Goal: Task Accomplishment & Management: Complete application form

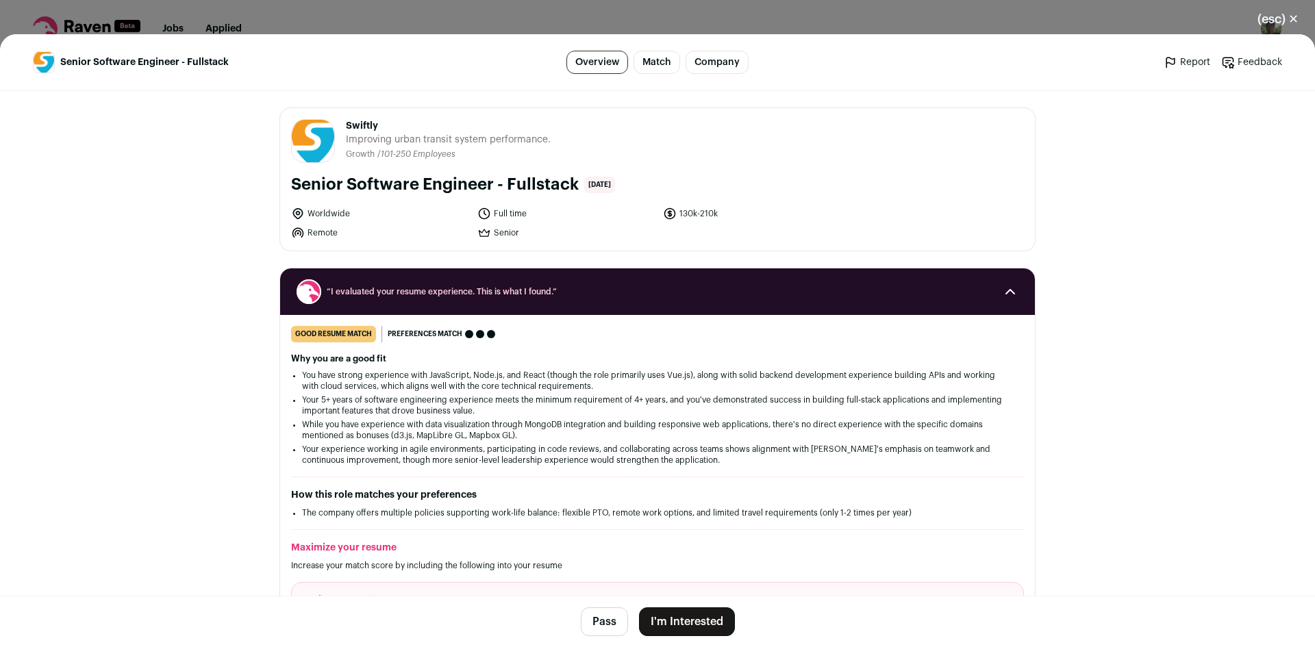
click at [346, 128] on span "Swiftly" at bounding box center [448, 126] width 205 height 14
copy span "Swiftly"
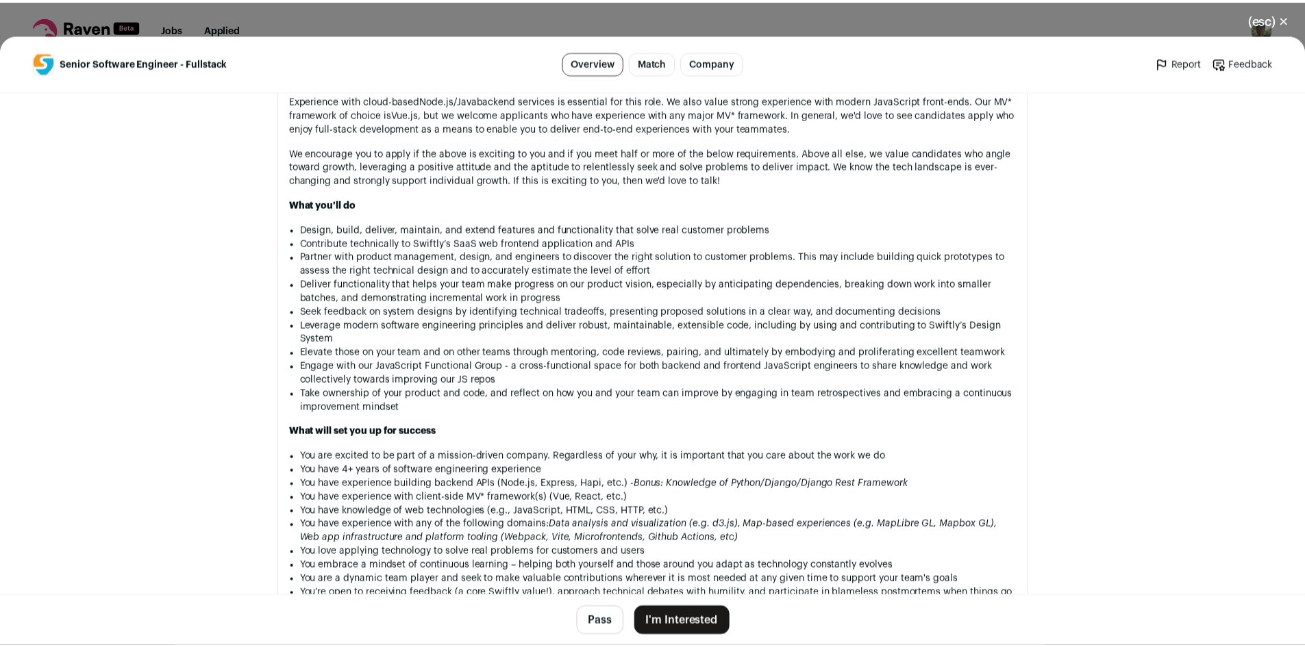
scroll to position [1039, 0]
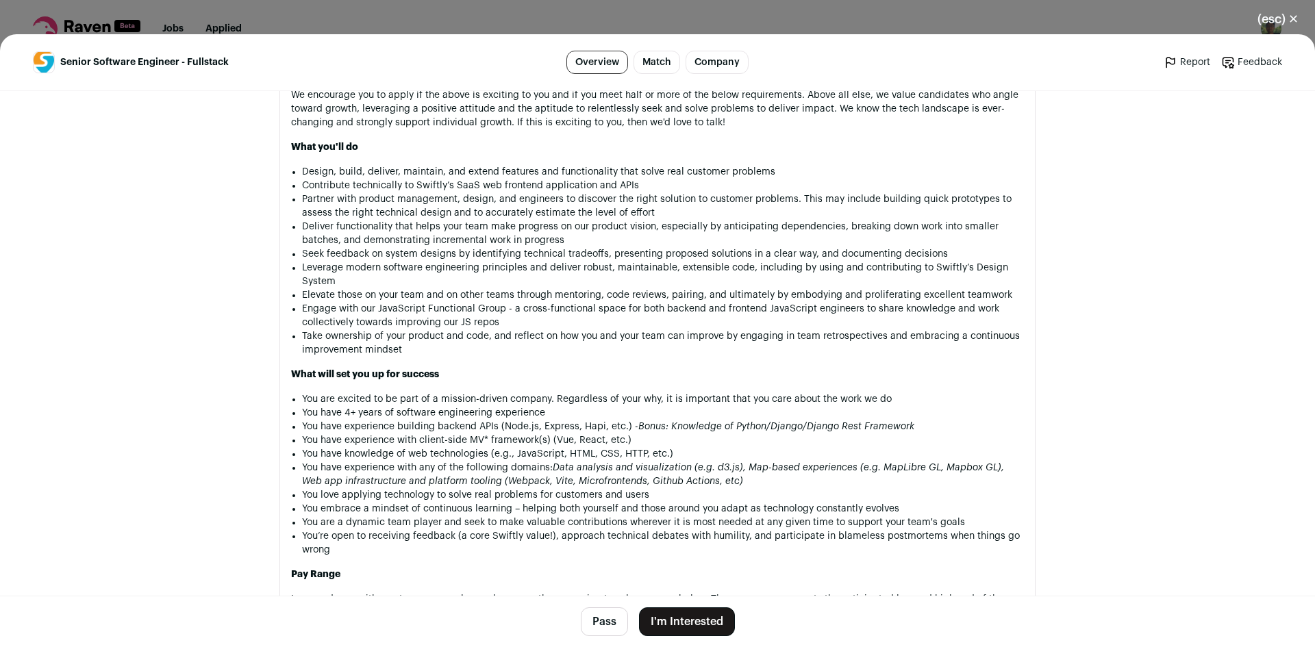
click at [676, 619] on button "I'm Interested" at bounding box center [687, 622] width 96 height 29
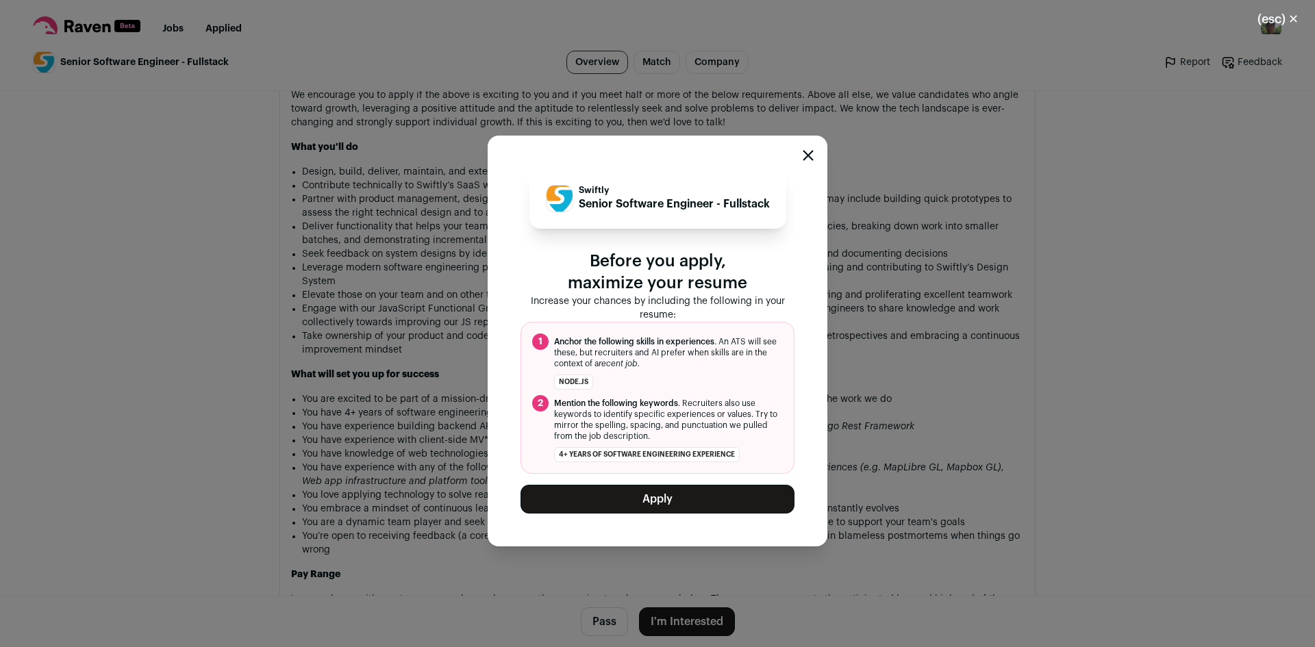
click at [690, 504] on button "Apply" at bounding box center [658, 499] width 274 height 29
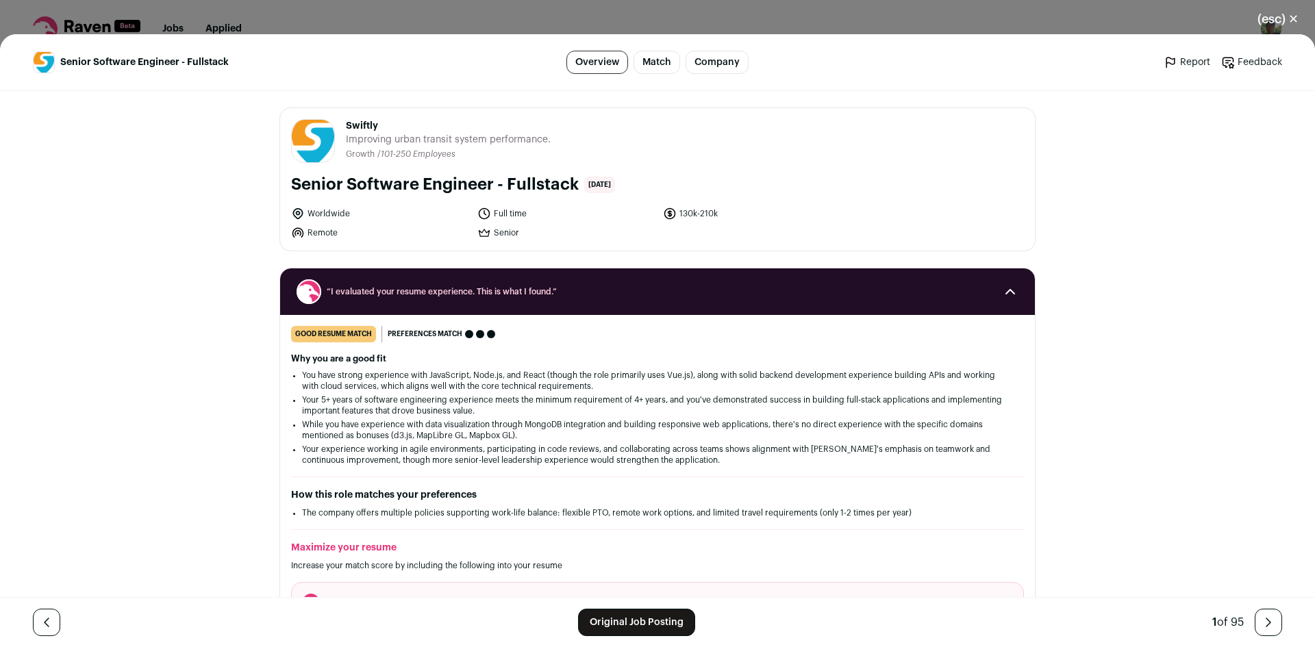
drag, startPoint x: 571, startPoint y: 187, endPoint x: 287, endPoint y: 179, distance: 284.4
click at [291, 179] on h1 "Senior Software Engineer - Fullstack" at bounding box center [435, 185] width 288 height 22
copy h1 "Senior Software Engineer - Fullstack"
click at [356, 127] on span "Swiftly" at bounding box center [448, 126] width 205 height 14
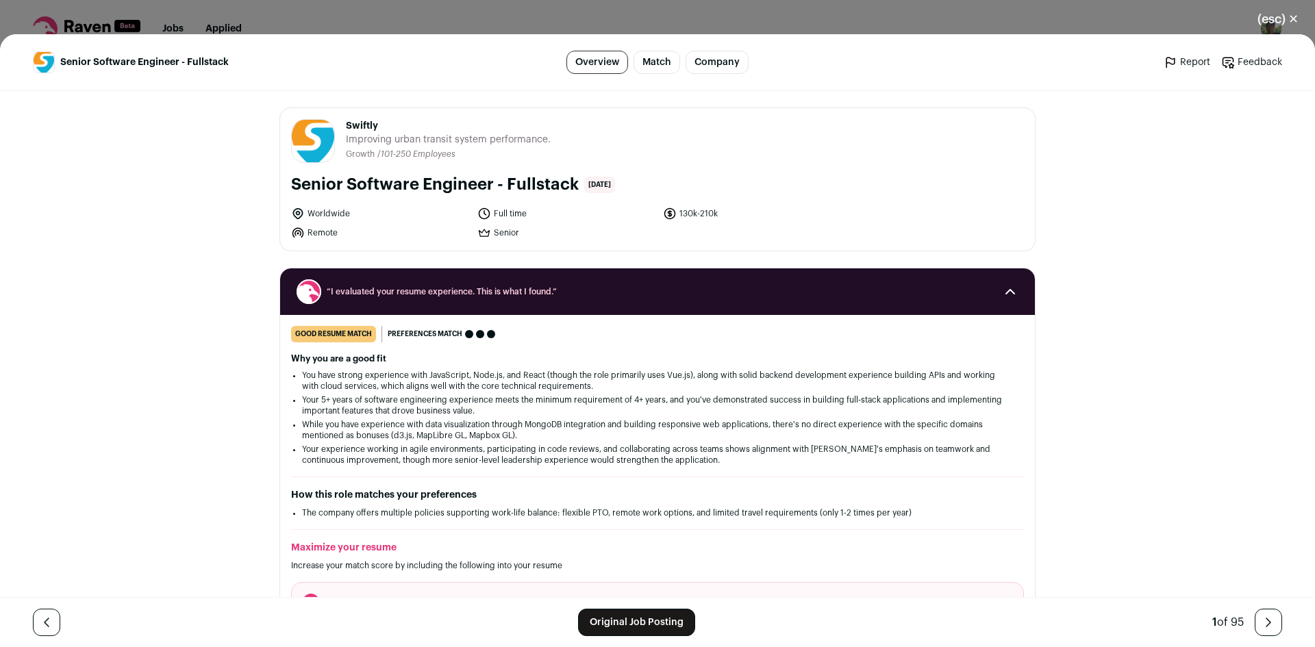
copy span "Swiftly"
click at [1289, 15] on button "(esc) ✕" at bounding box center [1278, 19] width 74 height 30
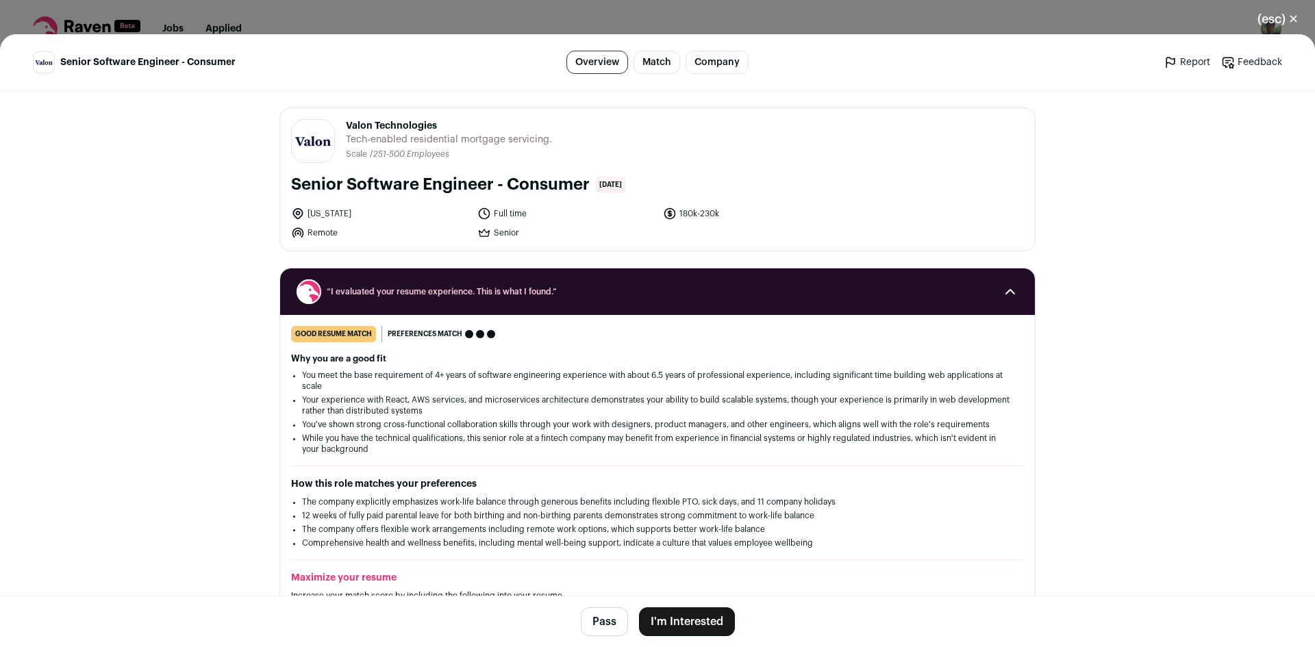
click at [349, 125] on span "Valon Technologies" at bounding box center [449, 126] width 206 height 14
copy span "Valon"
click at [678, 620] on button "I'm Interested" at bounding box center [687, 622] width 96 height 29
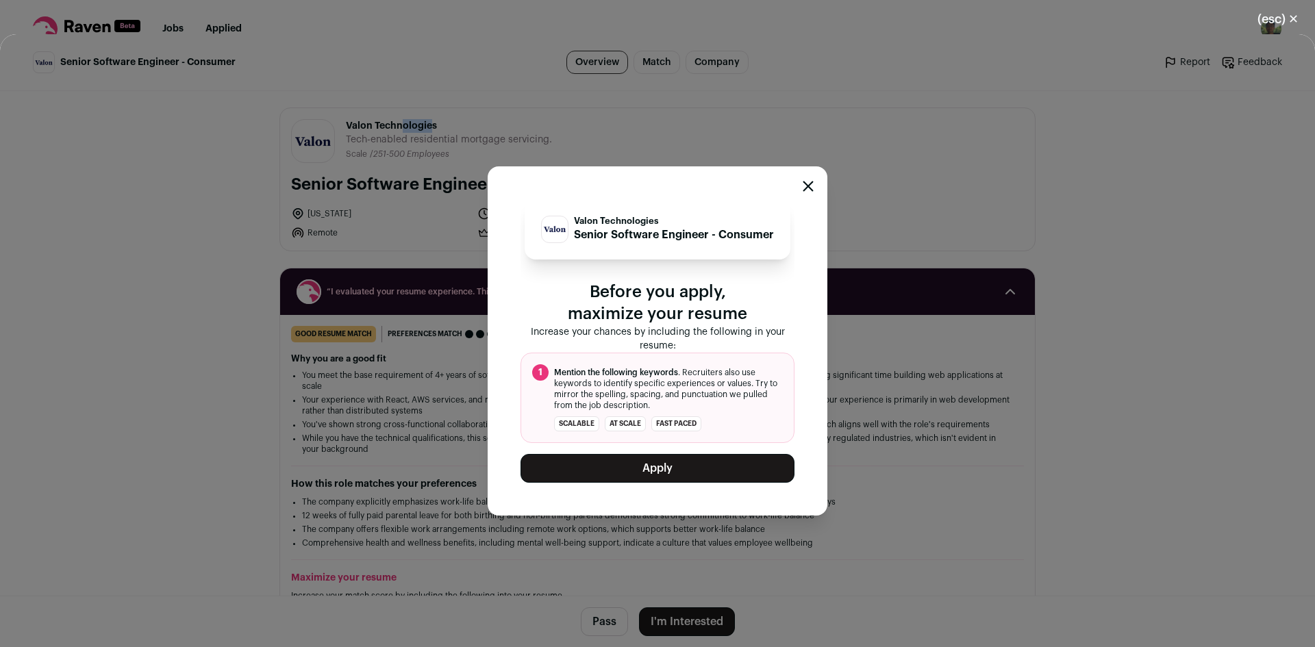
click at [677, 481] on button "Apply" at bounding box center [658, 468] width 274 height 29
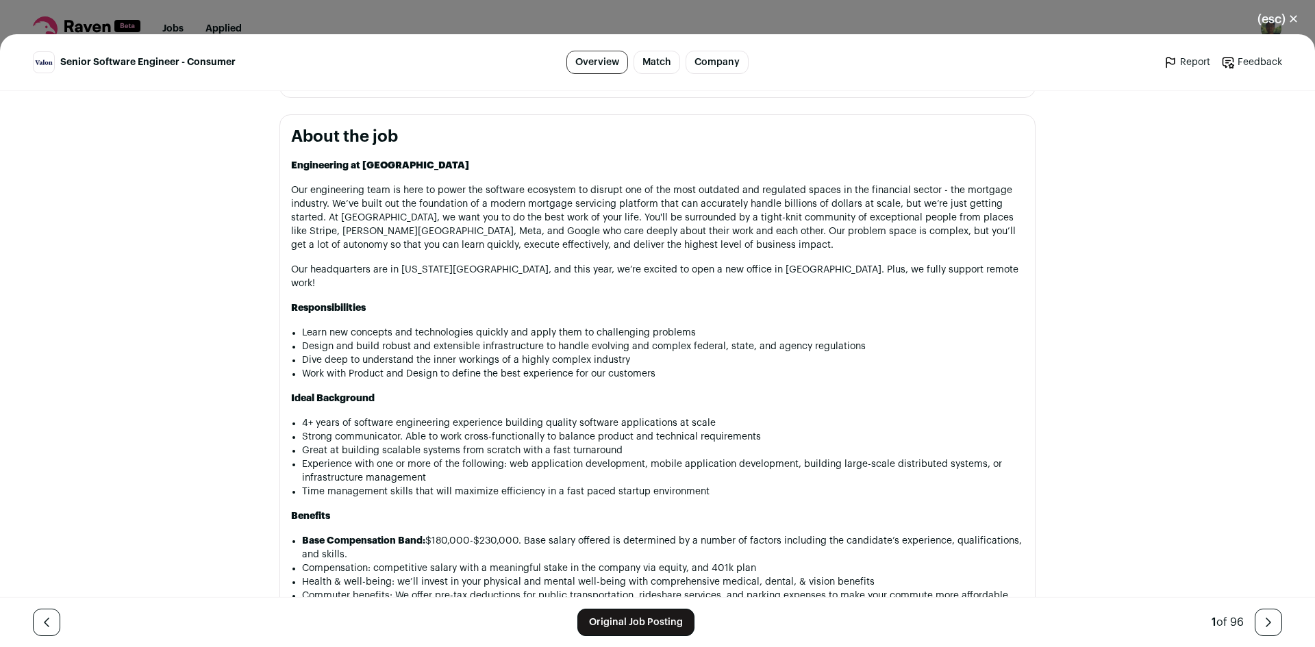
scroll to position [657, 0]
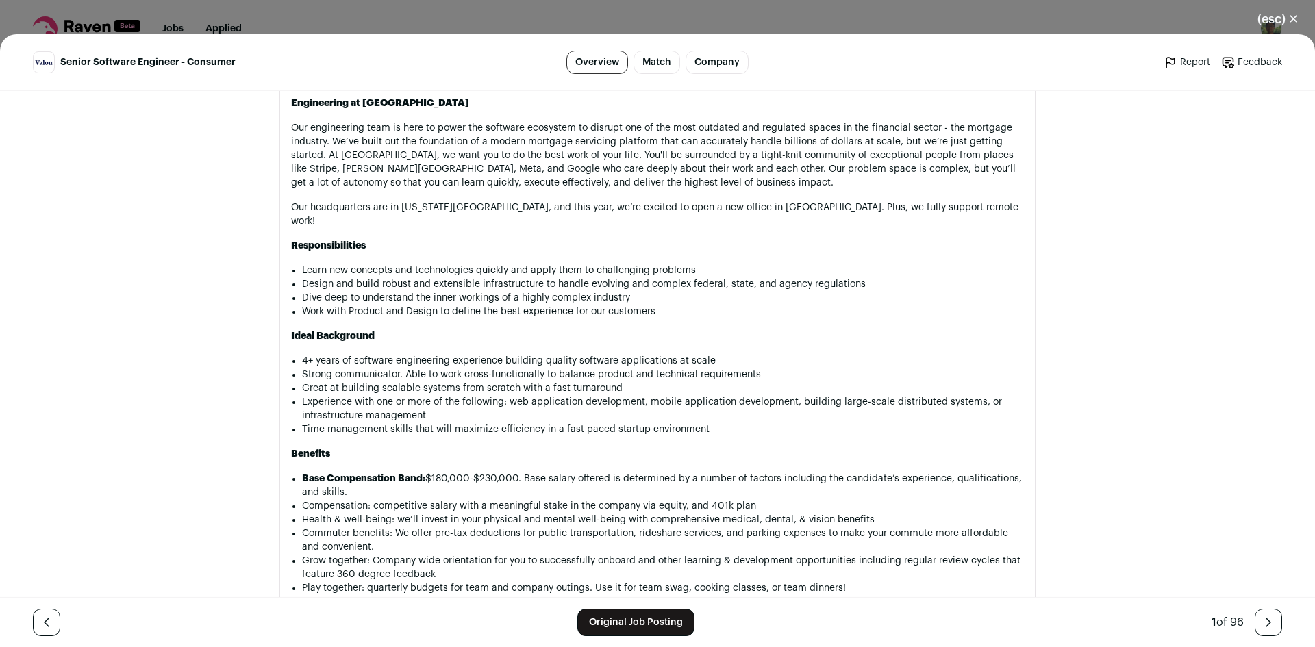
click at [976, 16] on div "(esc) ✕ Senior Software Engineer - Consumer Overview Match Company Report Feedb…" at bounding box center [657, 323] width 1315 height 647
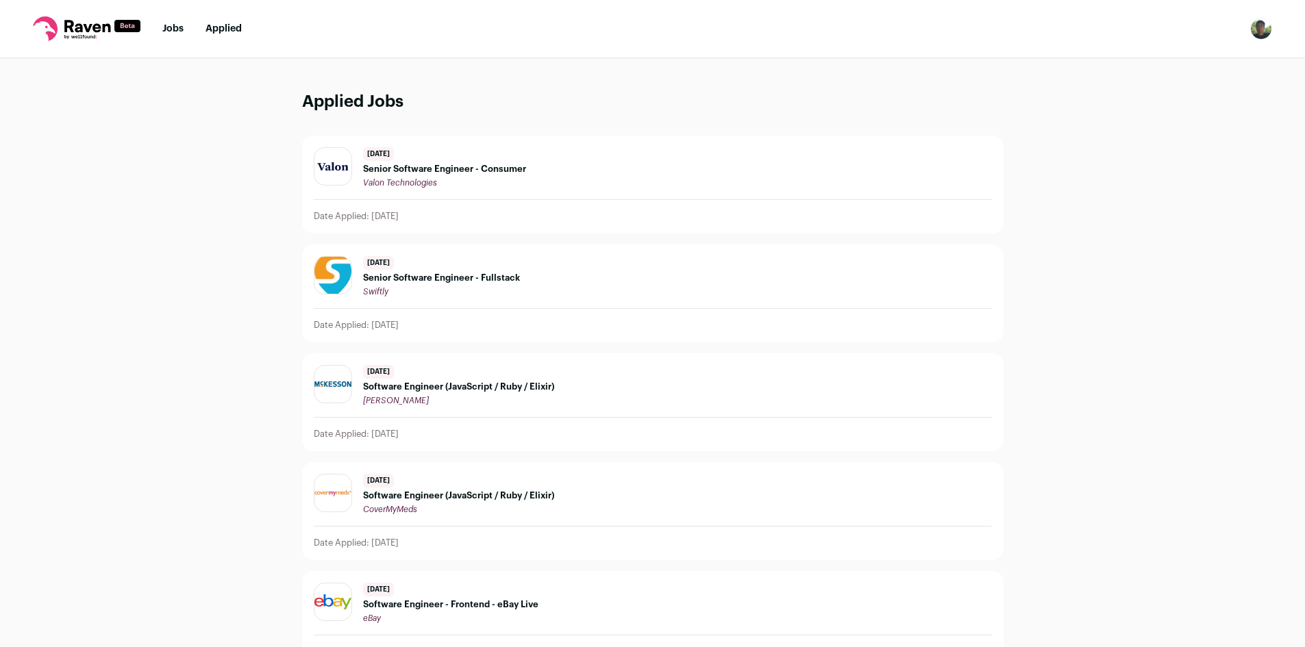
click at [223, 28] on link "Applied" at bounding box center [224, 29] width 36 height 10
click at [179, 30] on link "Jobs" at bounding box center [172, 29] width 21 height 10
